Goal: Information Seeking & Learning: Learn about a topic

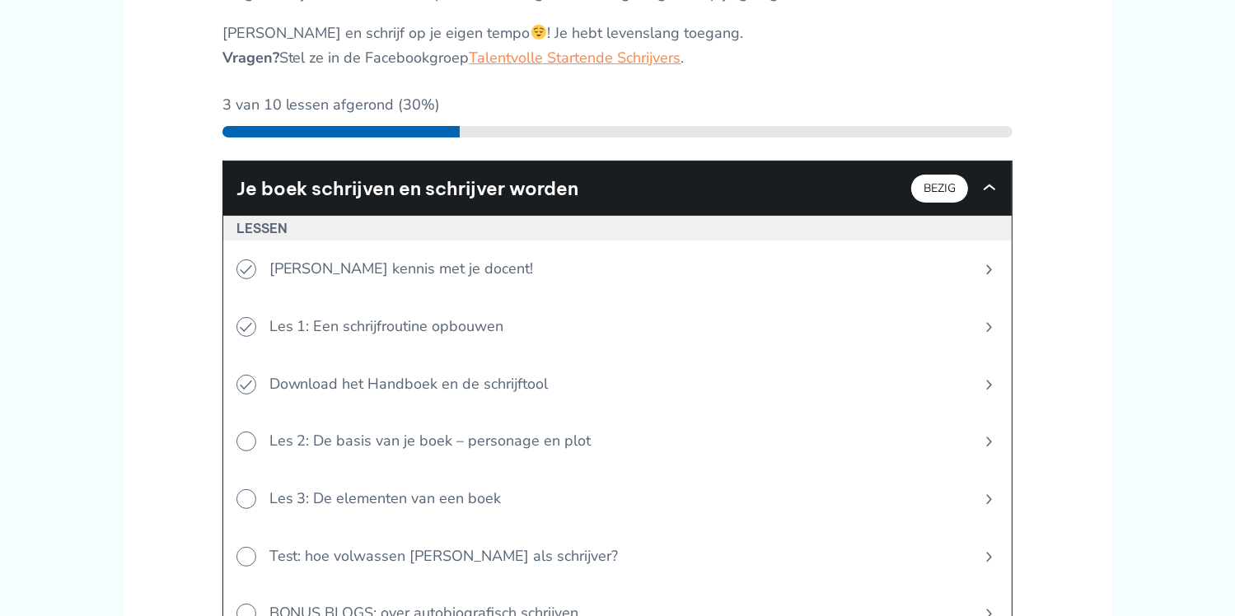
scroll to position [549, 0]
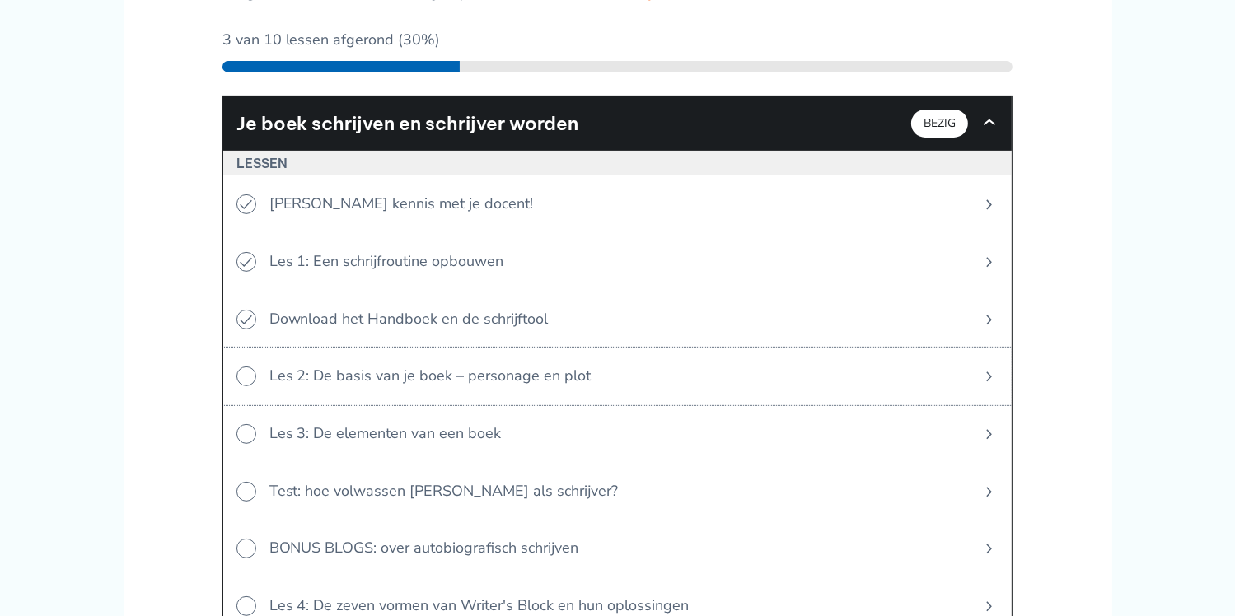
click at [513, 368] on span "Les 2: De basis van je boek – personage en plot" at bounding box center [611, 377] width 710 height 58
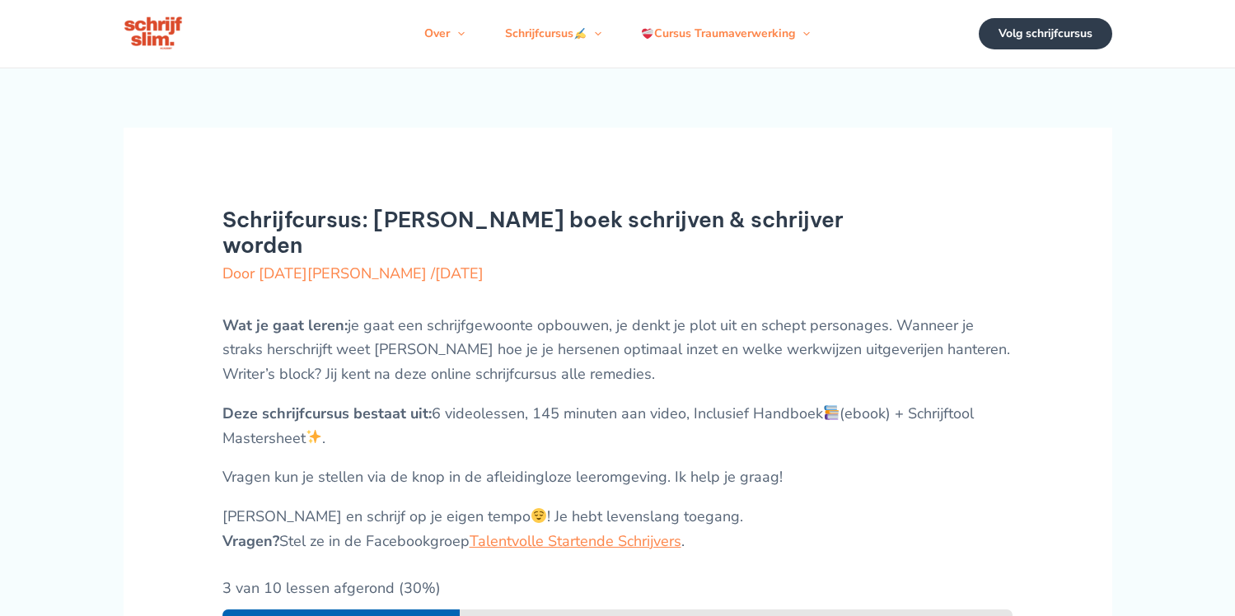
scroll to position [549, 0]
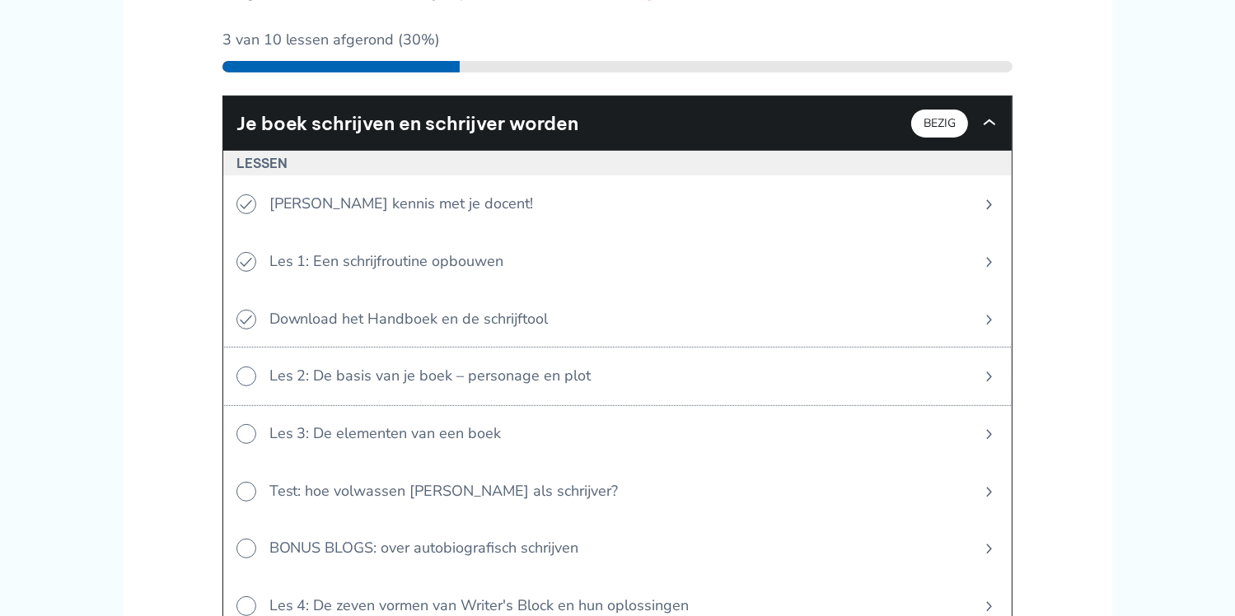
click at [465, 373] on span "Les 2: De basis van je boek – personage en plot" at bounding box center [611, 377] width 710 height 58
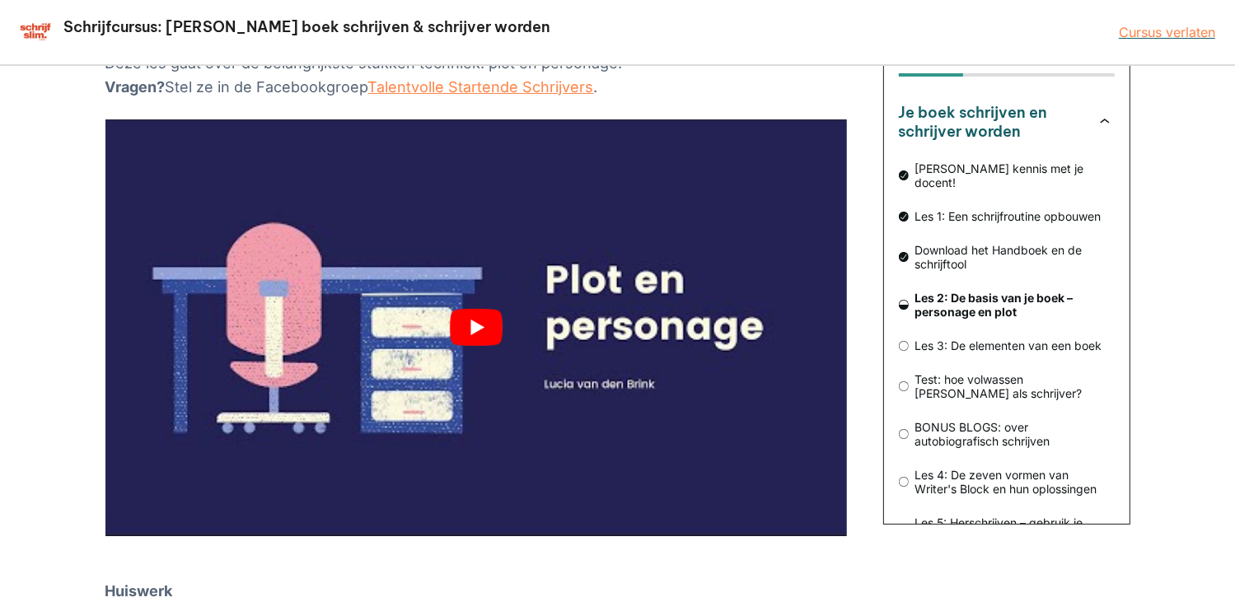
scroll to position [219, 0]
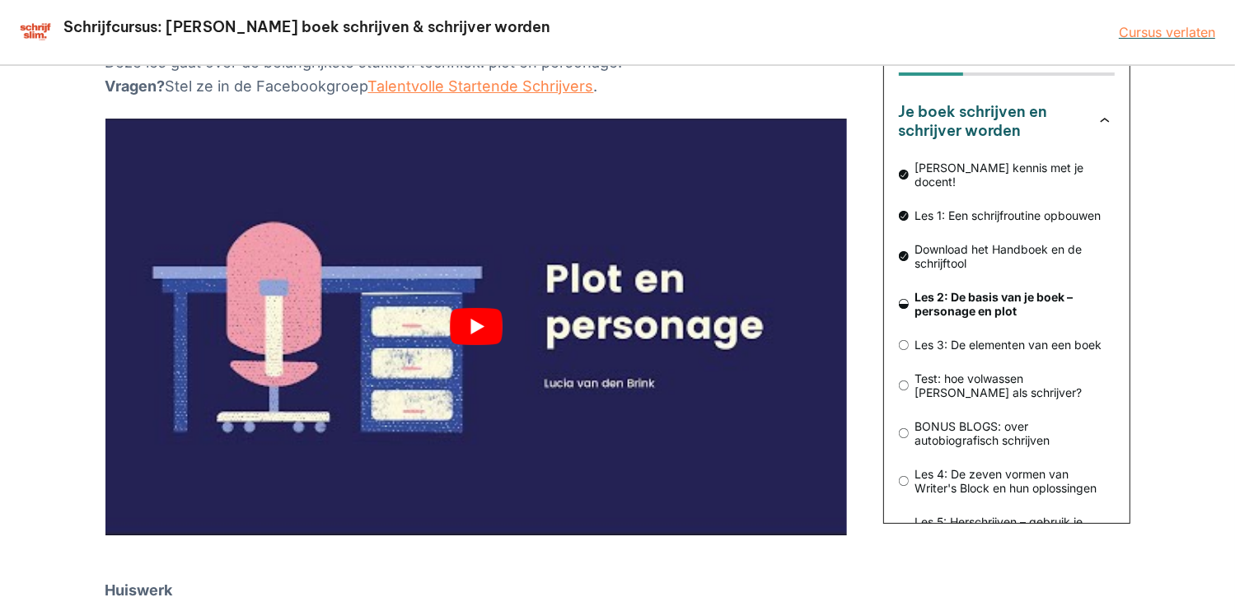
click at [481, 322] on button "play Youtube video" at bounding box center [476, 327] width 742 height 417
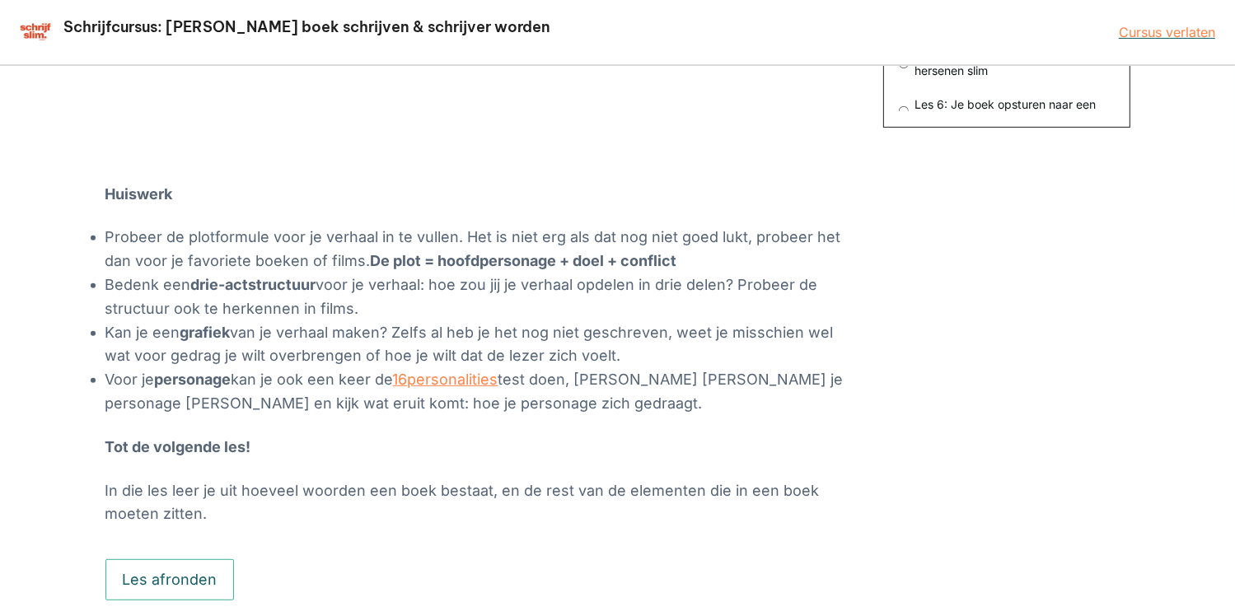
scroll to position [659, 0]
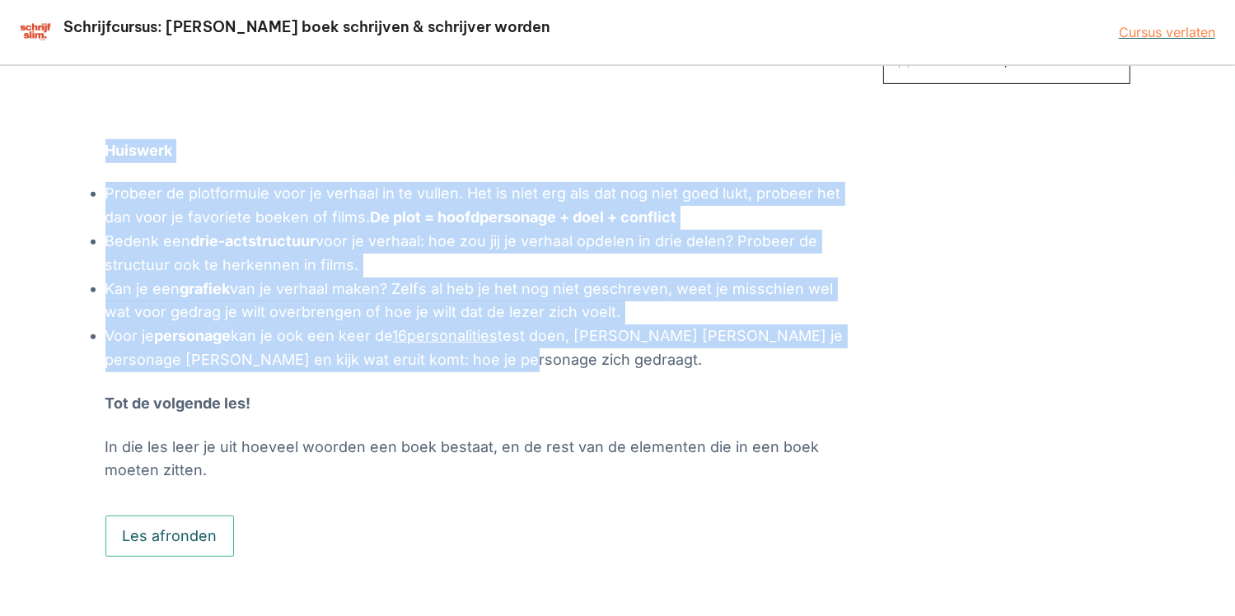
drag, startPoint x: 105, startPoint y: 150, endPoint x: 713, endPoint y: 367, distance: 644.7
click at [713, 367] on div "Deze les gaat over de belangrijkste stukken techniek: plot en personage. Vragen…" at bounding box center [476, 36] width 742 height 891
copy div "Huiswerk Probeer de plotformule voor je verhaal in te vullen. Het is niet erg a…"
click at [170, 537] on button "Les afronden" at bounding box center [169, 536] width 129 height 41
